Goal: Go to known website: Access a specific website the user already knows

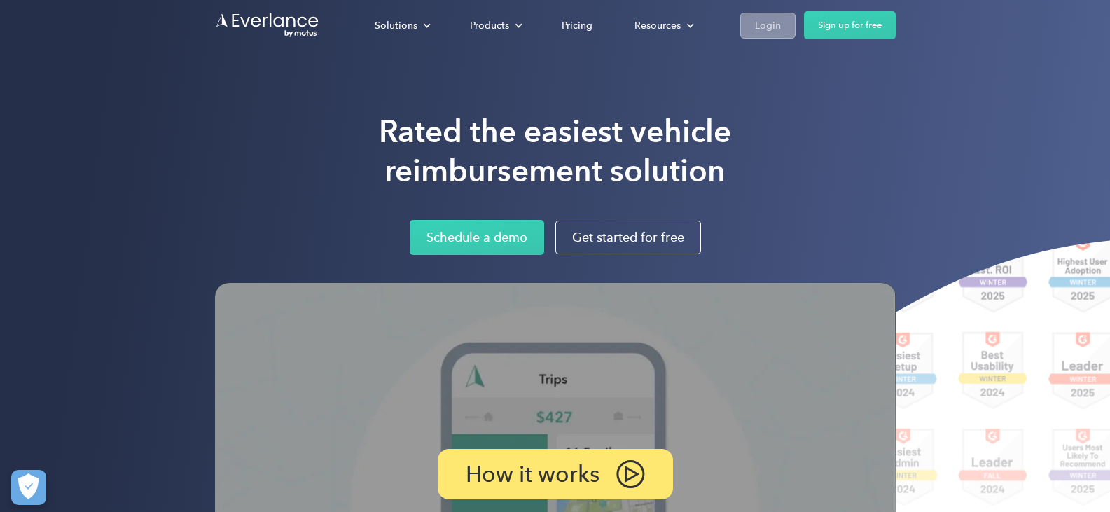
click at [768, 29] on div "Login" at bounding box center [768, 26] width 26 height 18
